Goal: Information Seeking & Learning: Understand process/instructions

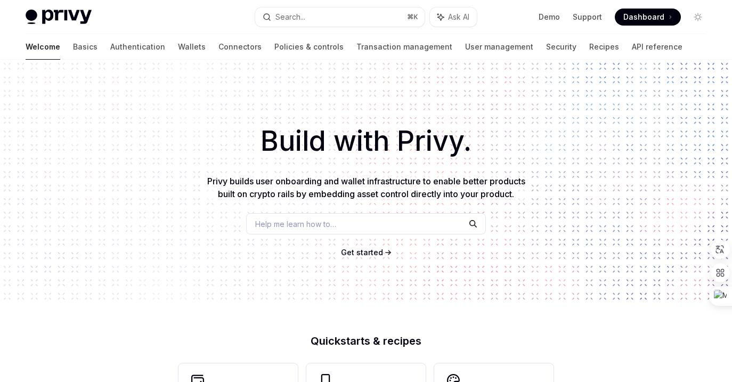
click at [560, 49] on div "Welcome Basics Authentication Wallets Connectors Policies & controls Transactio…" at bounding box center [354, 47] width 657 height 26
click at [632, 49] on link "API reference" at bounding box center [657, 47] width 51 height 26
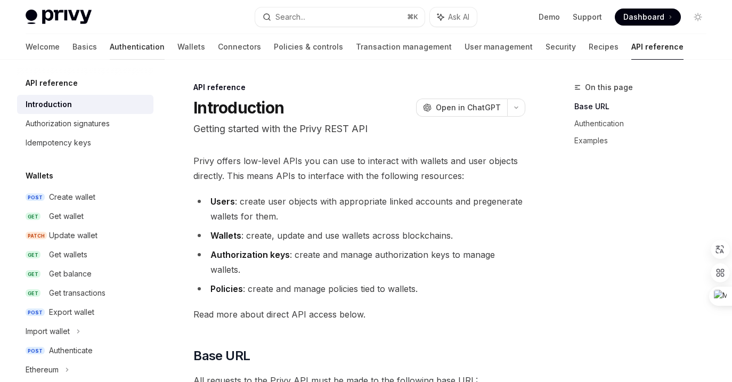
click at [110, 41] on link "Authentication" at bounding box center [137, 47] width 55 height 26
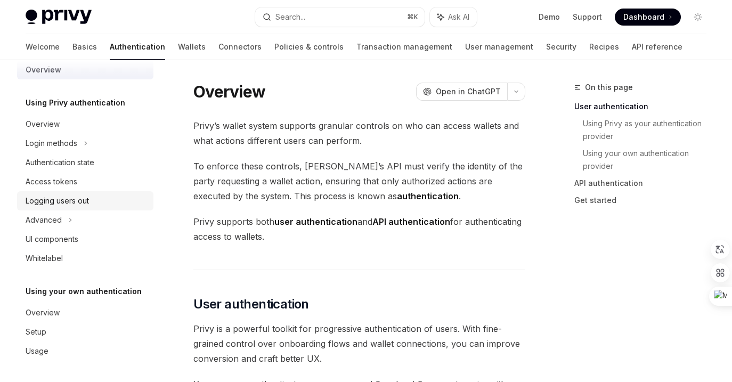
scroll to position [33, 0]
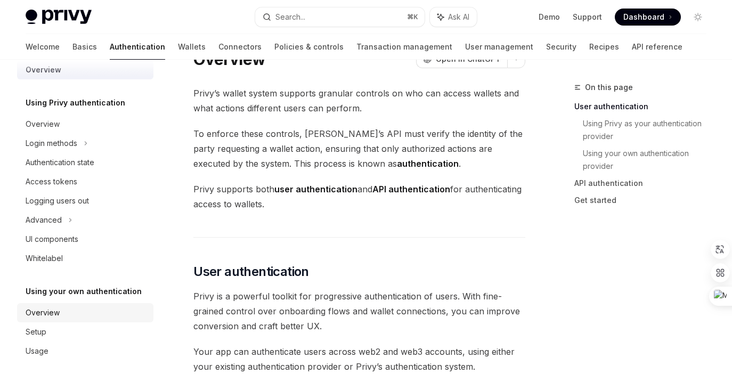
click at [59, 308] on div "Overview" at bounding box center [87, 312] width 122 height 13
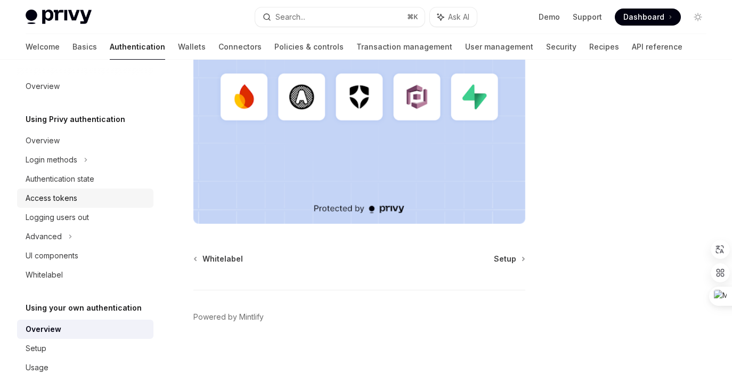
click at [79, 202] on div "Access tokens" at bounding box center [87, 198] width 122 height 13
type textarea "*"
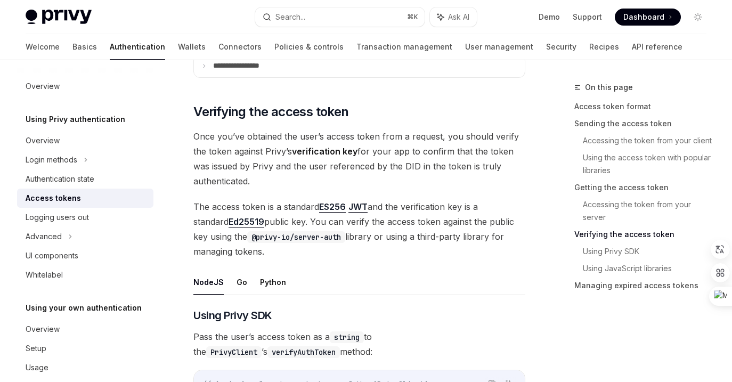
scroll to position [1579, 0]
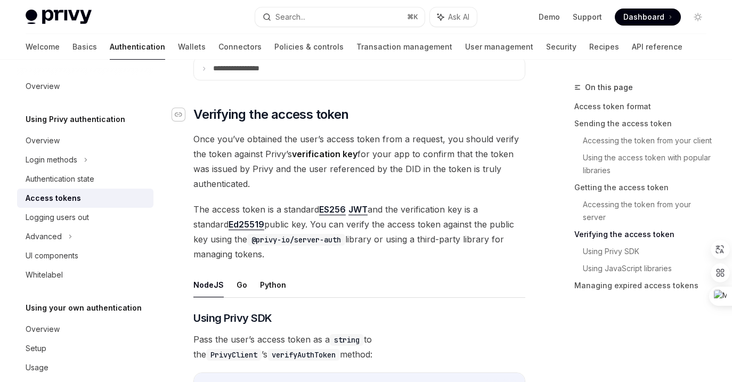
click at [181, 111] on icon "Navigate to header" at bounding box center [178, 114] width 7 height 6
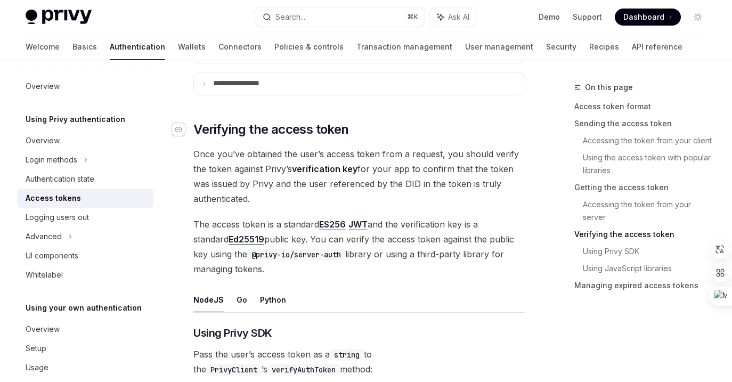
click at [181, 126] on icon "Navigate to header" at bounding box center [178, 129] width 7 height 6
